Goal: Task Accomplishment & Management: Use online tool/utility

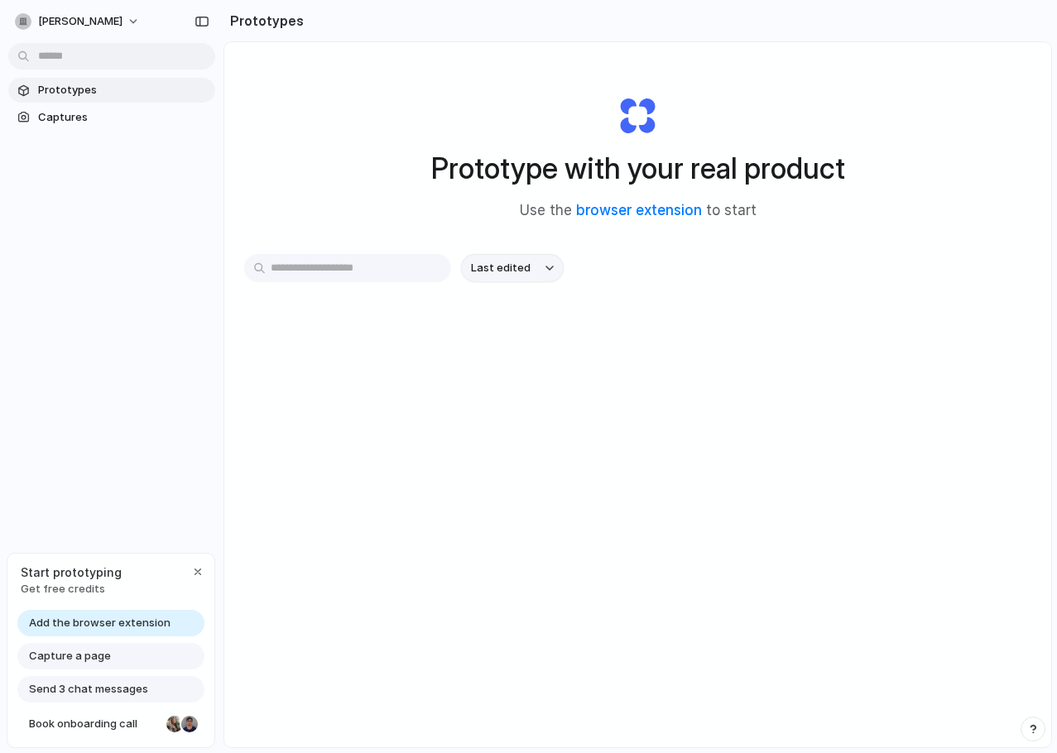
click at [526, 259] on button "Last edited" at bounding box center [512, 268] width 103 height 28
click at [411, 261] on div "Last edited Last created Alphabetical" at bounding box center [528, 376] width 1057 height 753
click at [109, 20] on button "[PERSON_NAME]" at bounding box center [78, 21] width 140 height 26
click at [300, 164] on div "Settings Invite members Change theme Sign out" at bounding box center [528, 376] width 1057 height 753
click at [337, 270] on input "text" at bounding box center [347, 268] width 207 height 28
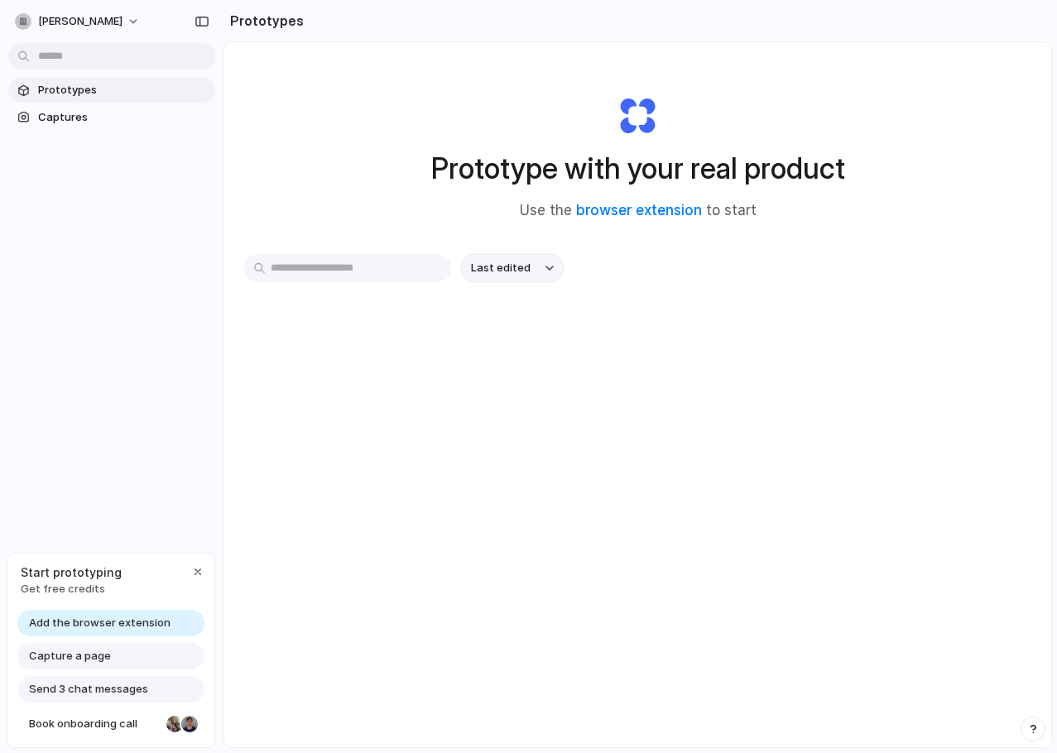
click at [547, 266] on div "button" at bounding box center [549, 268] width 8 height 7
click at [697, 246] on div "Last edited Last created Alphabetical" at bounding box center [528, 376] width 1057 height 753
click at [527, 268] on span "Last edited" at bounding box center [501, 268] width 60 height 17
click at [638, 258] on div "Last edited Last created Alphabetical" at bounding box center [528, 376] width 1057 height 753
click at [652, 207] on link "browser extension" at bounding box center [639, 210] width 126 height 17
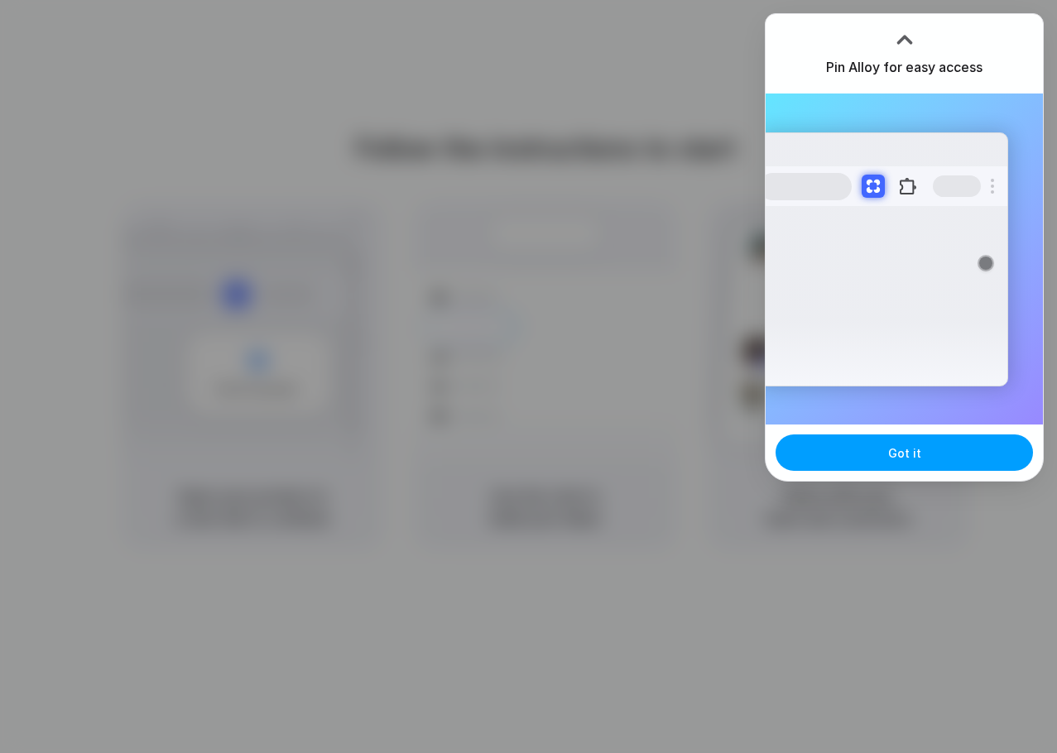
click at [906, 460] on span "Got it" at bounding box center [904, 452] width 33 height 17
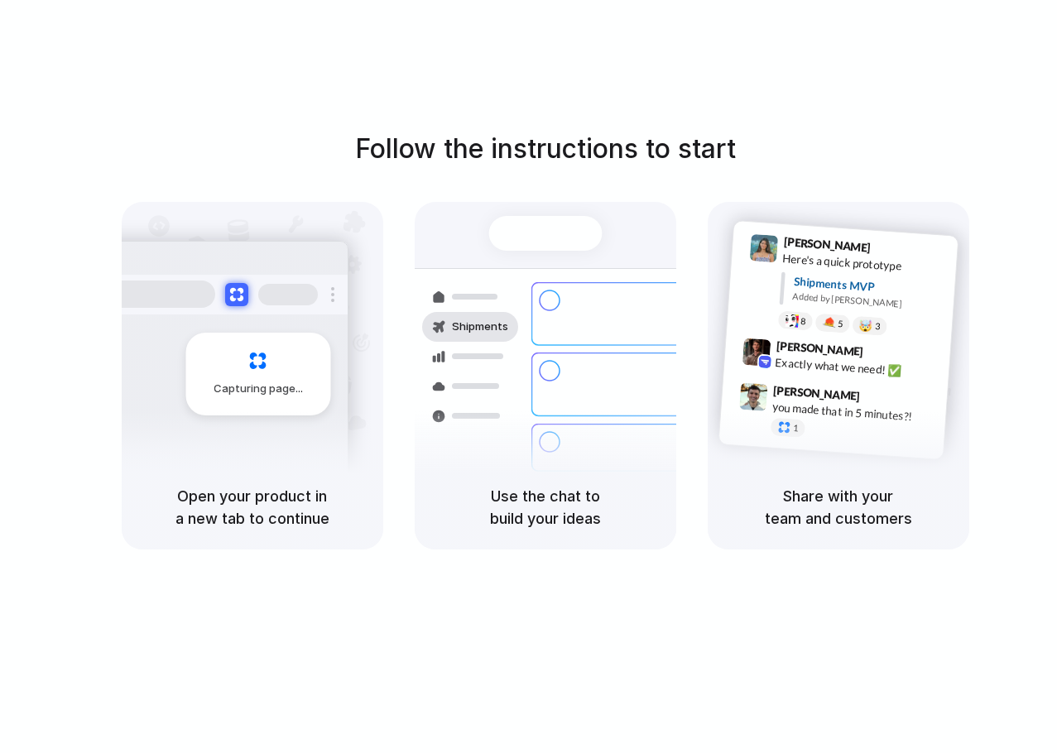
click at [1021, 66] on div "Follow the instructions to start Capturing page Open your product in a new tab …" at bounding box center [545, 393] width 1090 height 786
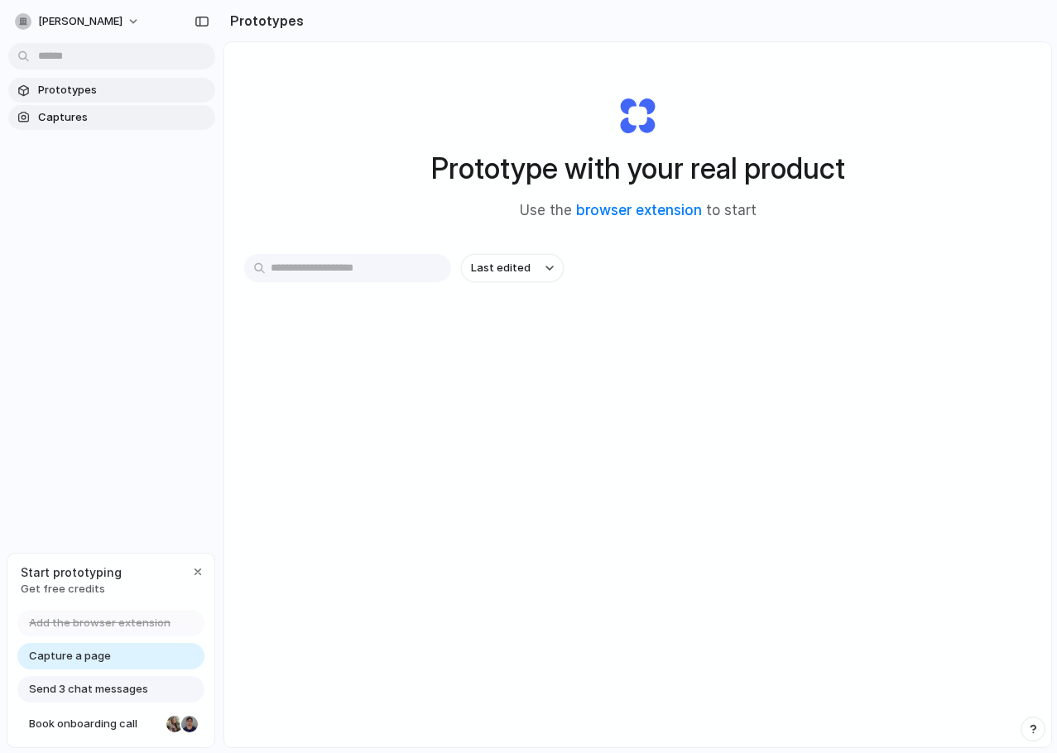
click at [115, 112] on span "Captures" at bounding box center [123, 117] width 171 height 17
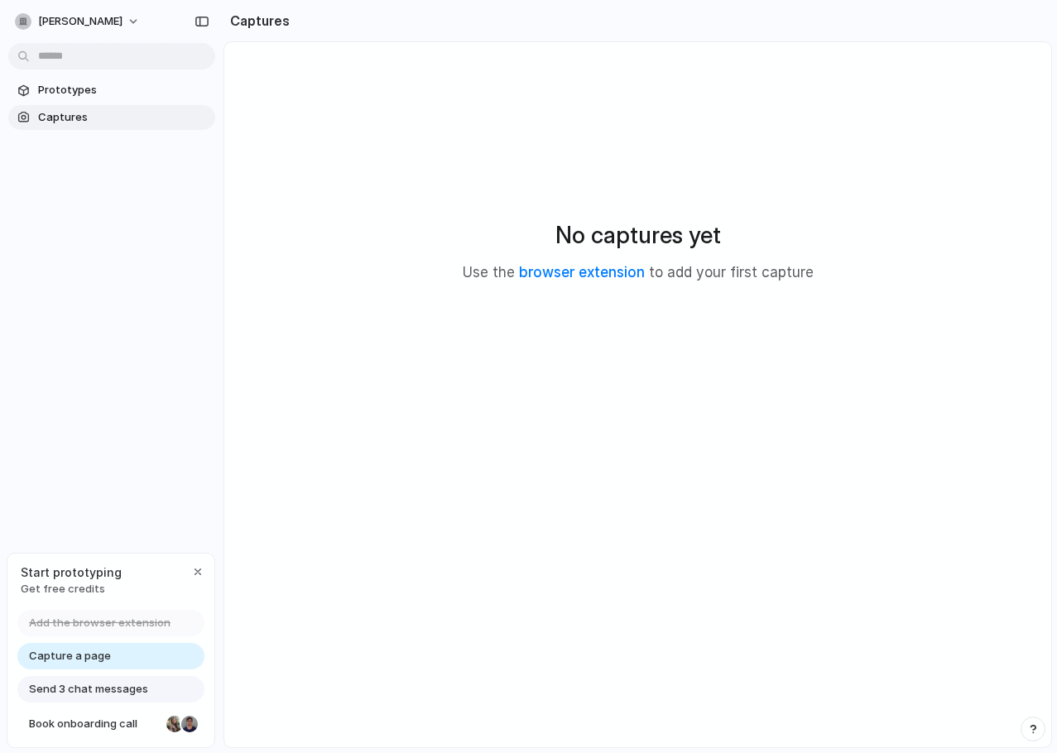
click at [114, 661] on link "Capture a page" at bounding box center [110, 656] width 187 height 26
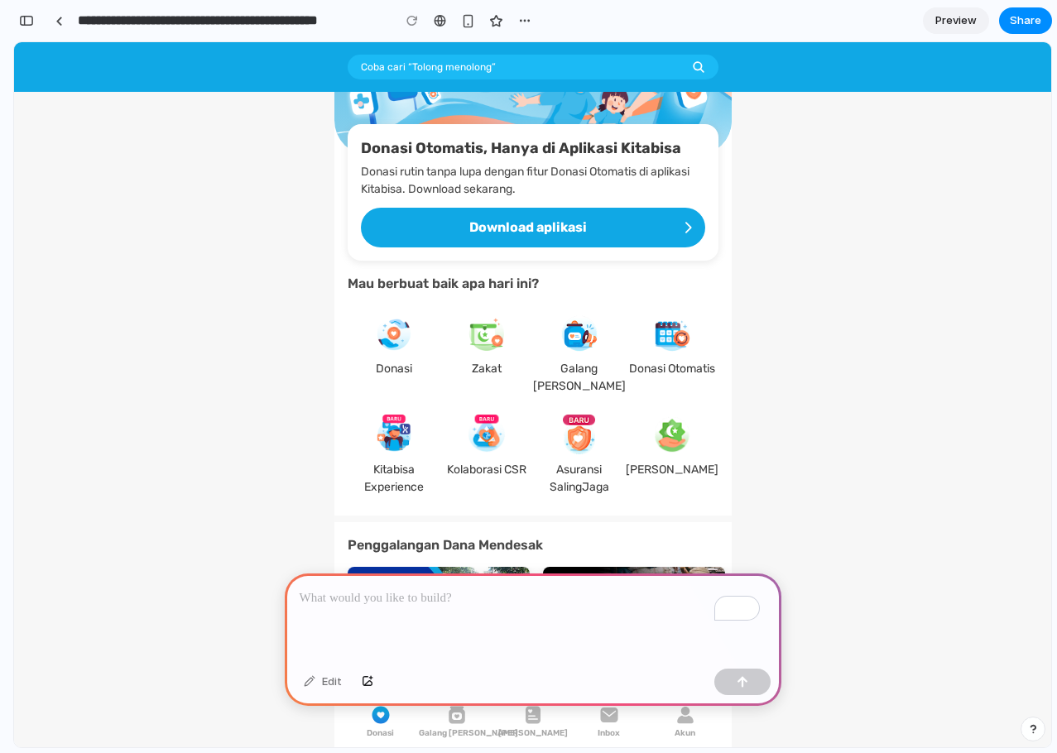
scroll to position [331, 0]
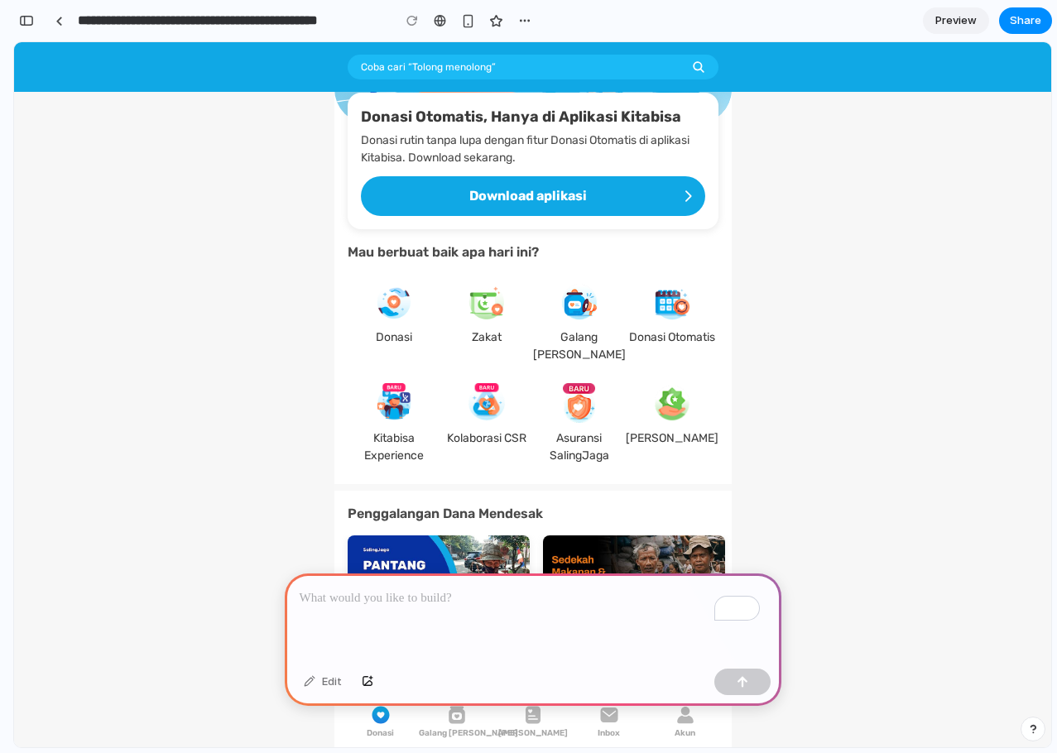
click at [435, 715] on div at bounding box center [457, 713] width 76 height 23
click at [392, 725] on button "Donasi" at bounding box center [381, 720] width 76 height 37
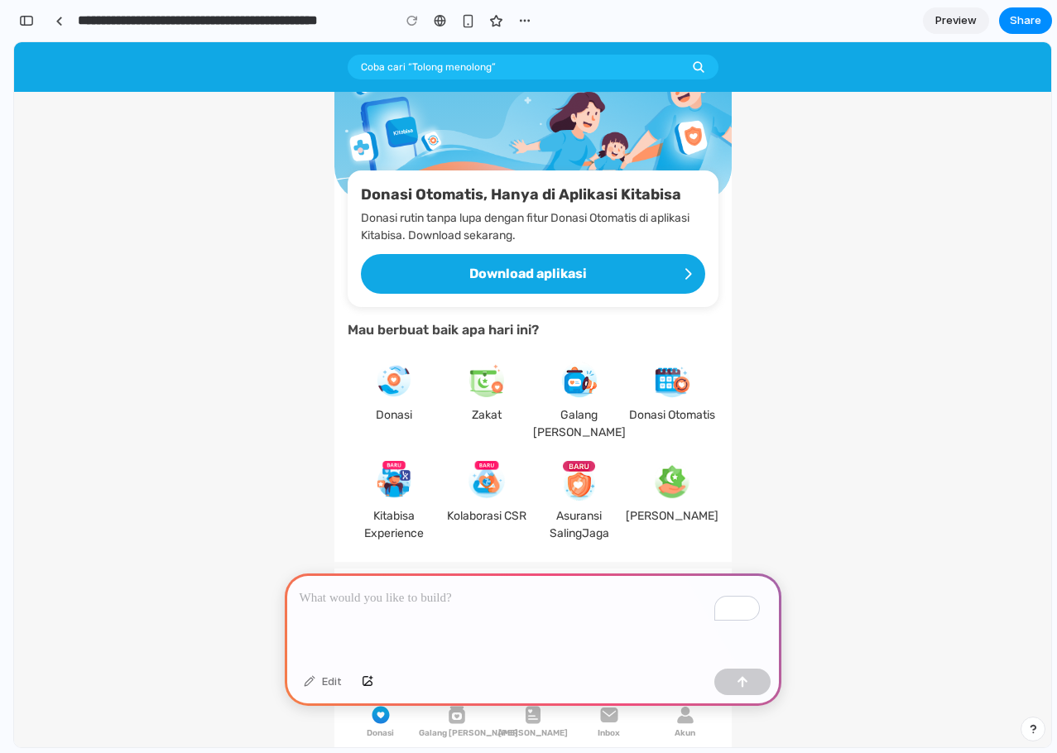
scroll to position [0, 0]
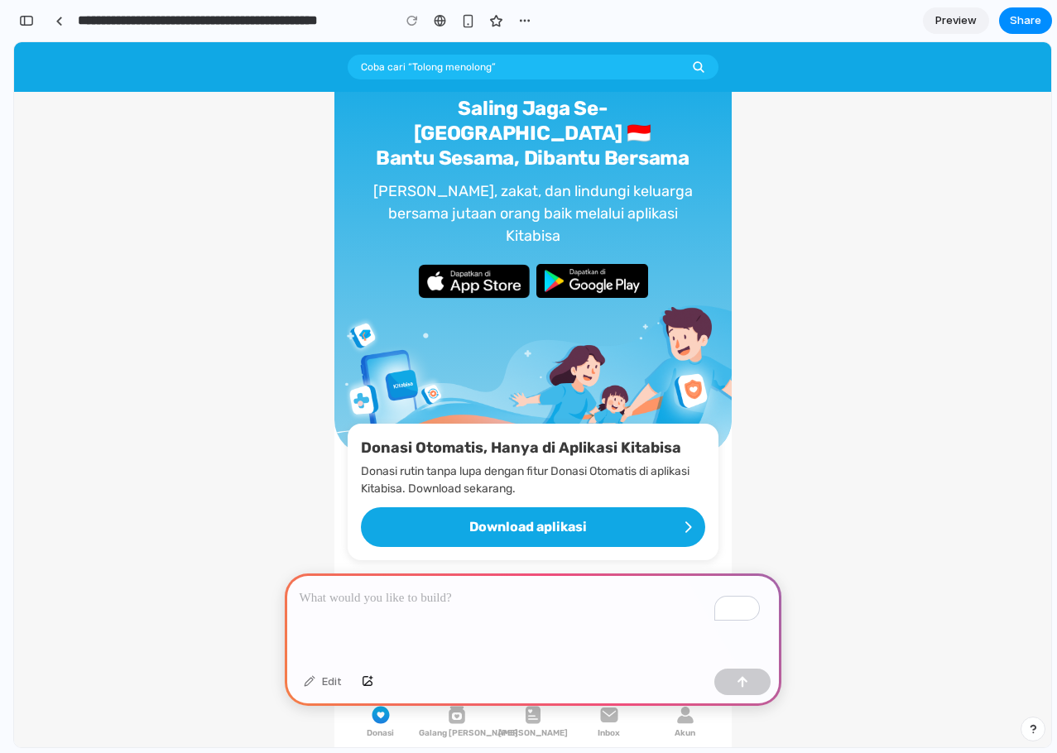
click at [324, 683] on div "Edit" at bounding box center [322, 682] width 55 height 26
click at [367, 680] on div "button" at bounding box center [368, 682] width 12 height 10
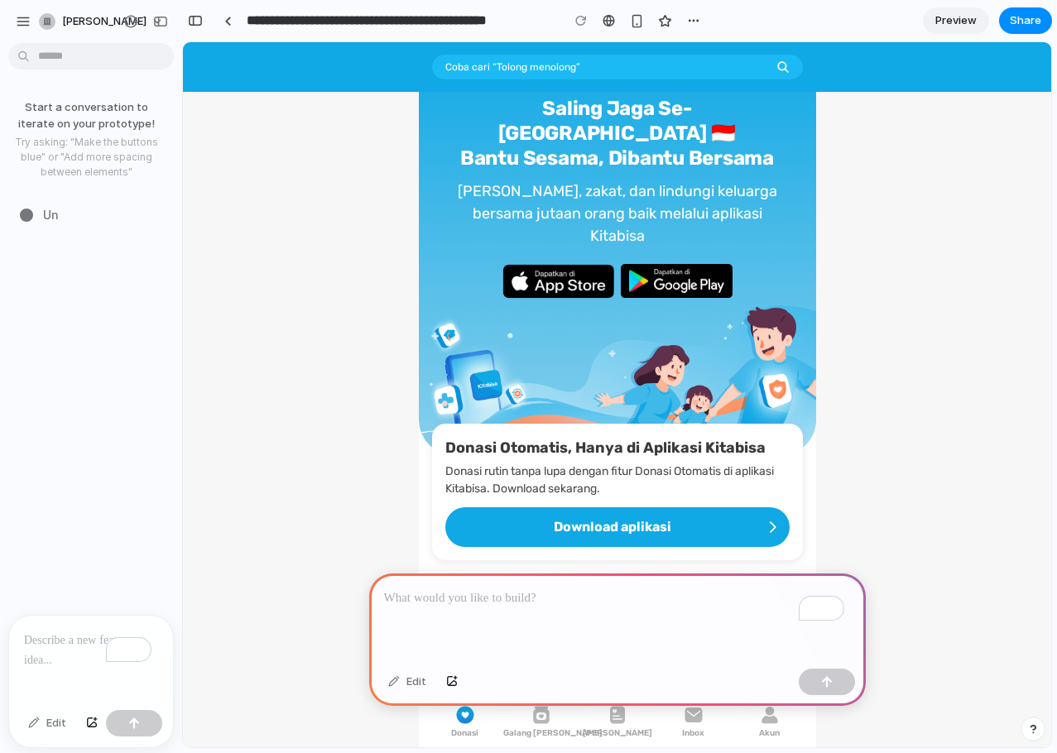
click at [644, 626] on div "To enrich screen reader interactions, please activate Accessibility in Grammarl…" at bounding box center [617, 618] width 497 height 89
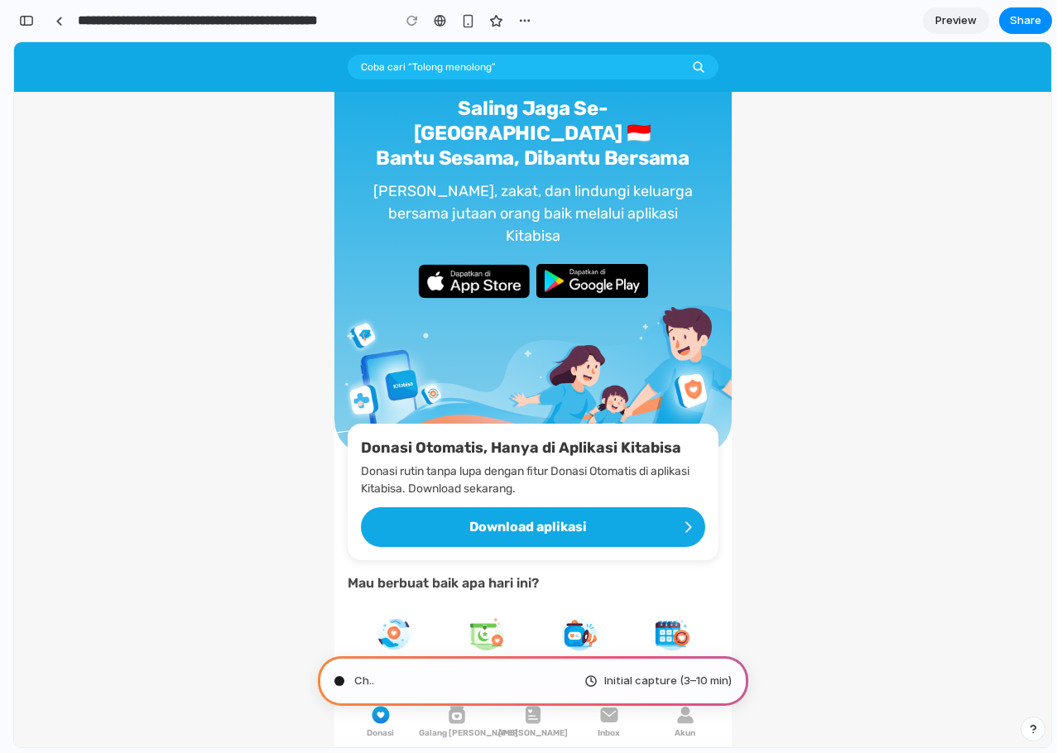
type input "**********"
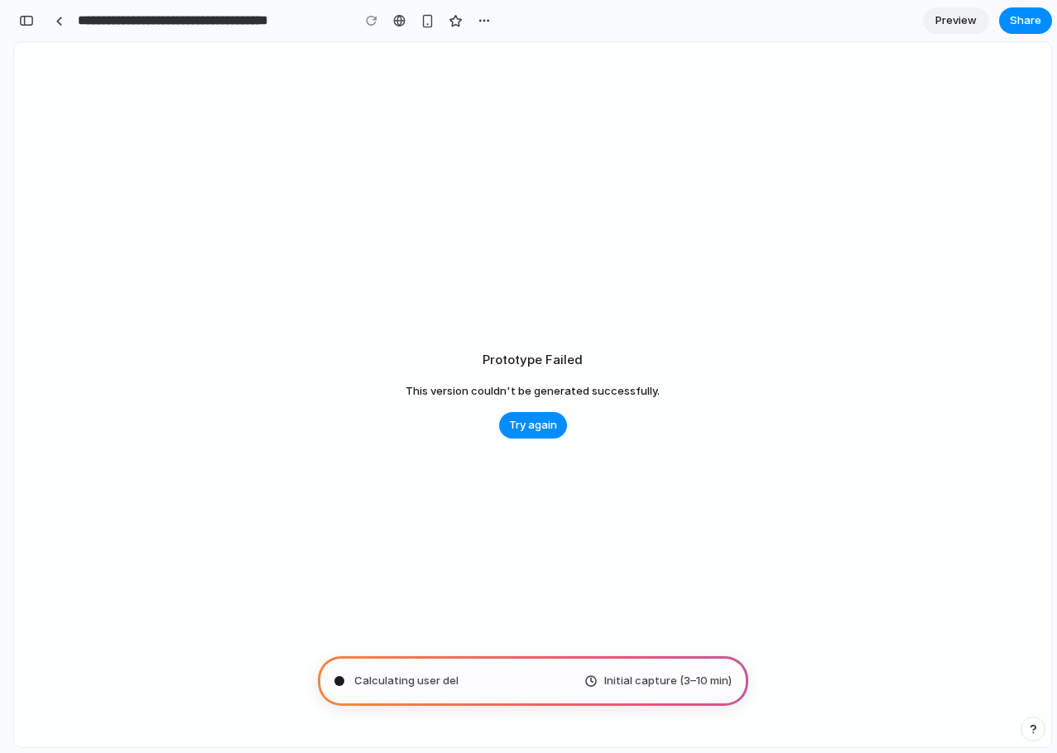
scroll to position [835, 0]
click at [550, 420] on span "Try again" at bounding box center [533, 425] width 48 height 17
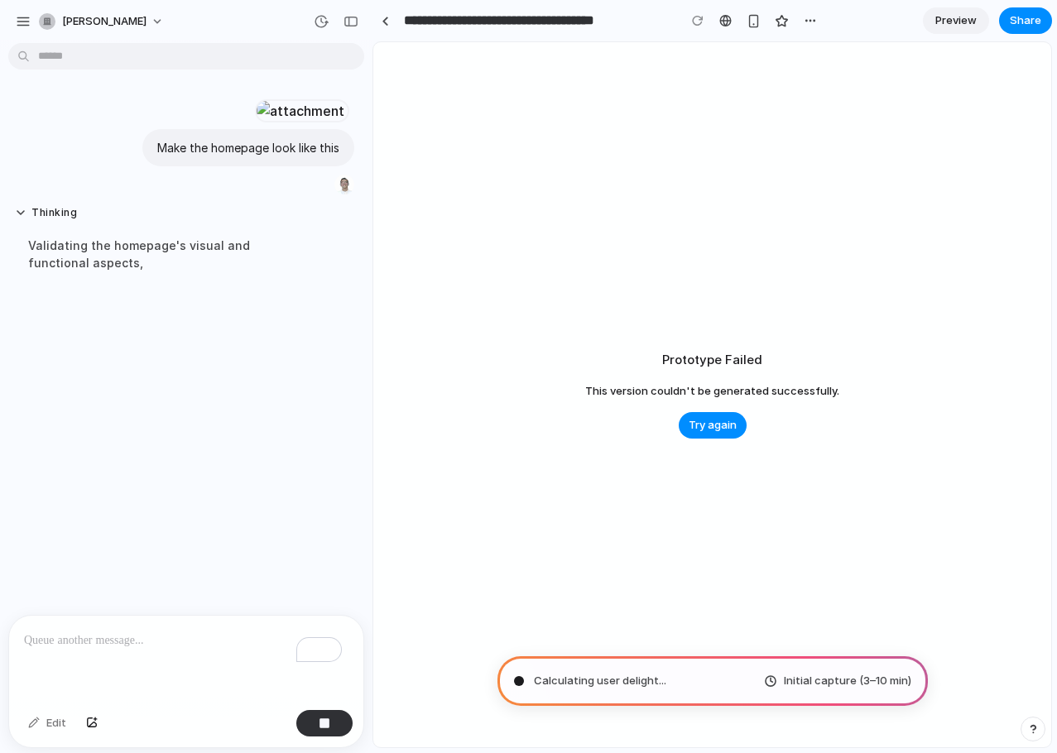
scroll to position [393, 0]
